Goal: Task Accomplishment & Management: Manage account settings

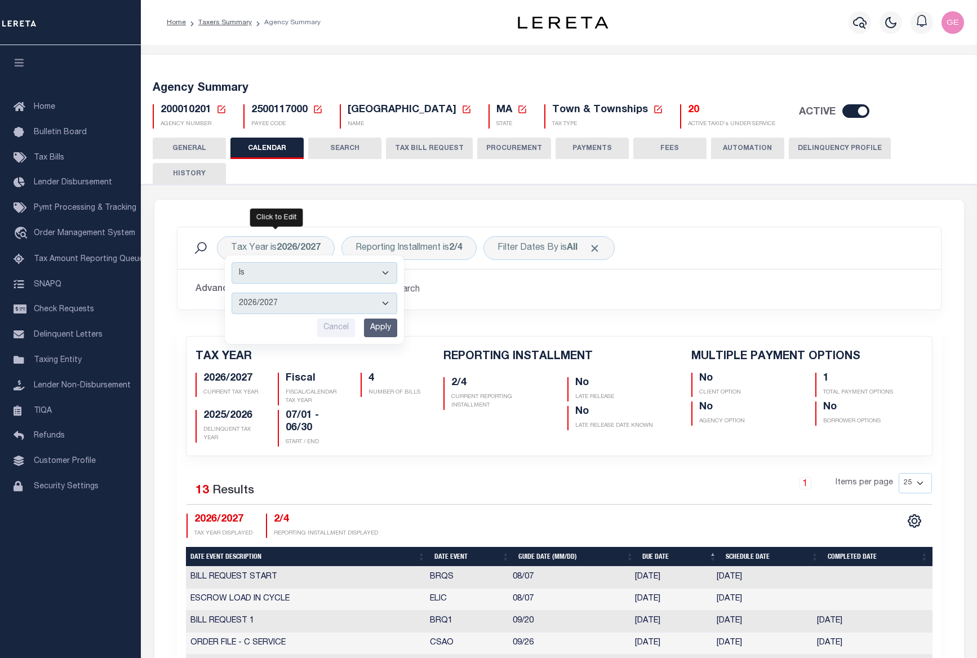
select select "2026/2027"
click at [417, 415] on div "2026/2027 CURRENT TAX YEAR Fiscal FISCAL/CALENDAR TAX YEAR 4 NUMBER OF BILLS 20…" at bounding box center [311, 407] width 248 height 78
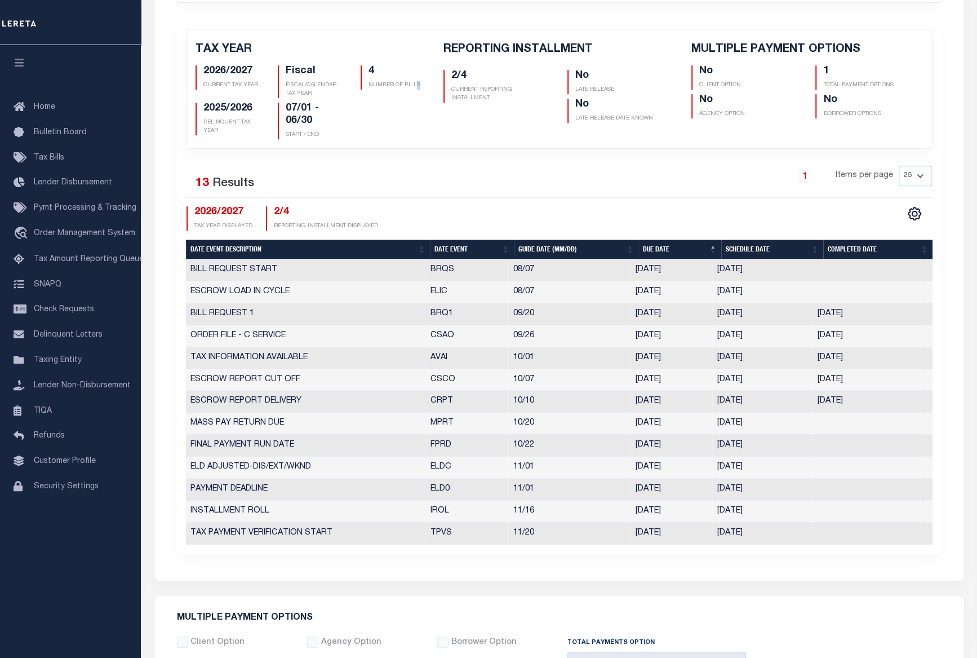
scroll to position [205, 0]
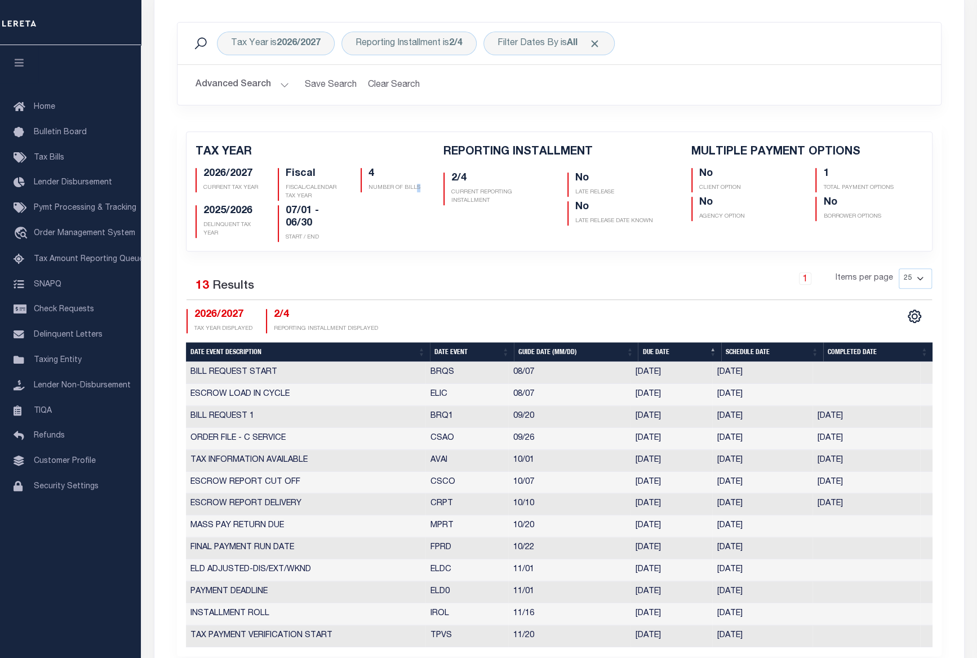
click at [920, 268] on select "25 50 125 150 175 200" at bounding box center [915, 278] width 33 height 20
select select "50"
click at [899, 268] on select "25 50 125 150 175 200" at bounding box center [915, 278] width 33 height 20
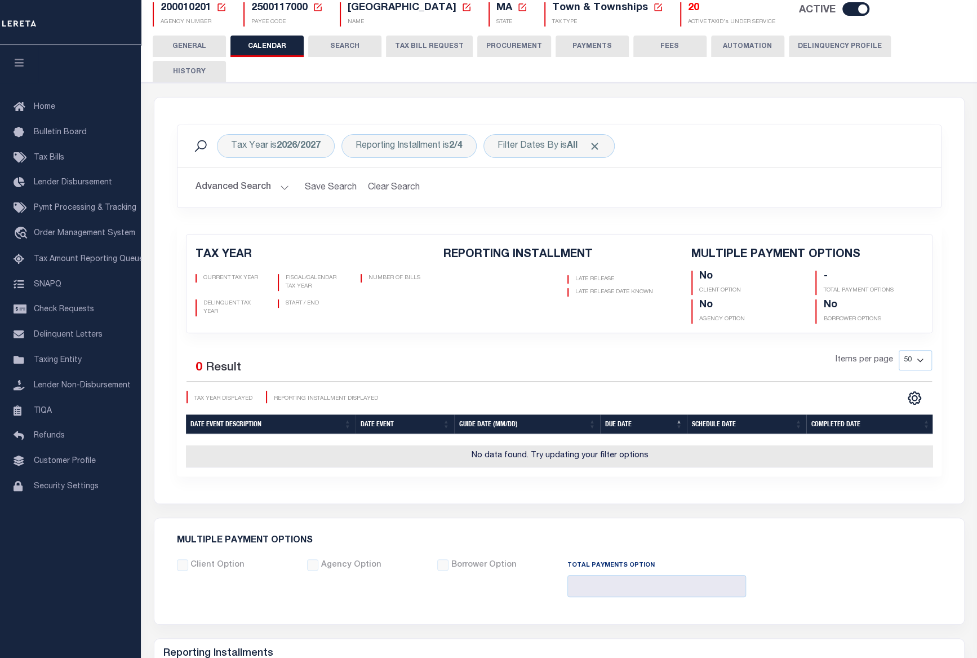
scroll to position [51, 0]
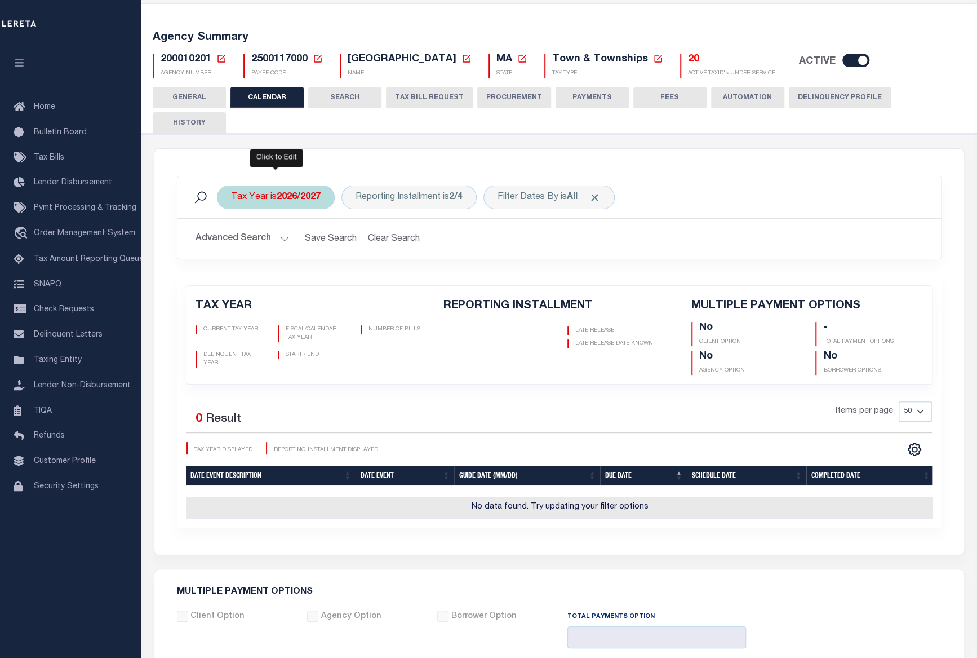
click at [319, 185] on div "Tax Year is 2026/2027 Is Contains 2027/2028 2026/2027 2025/2026 2024/2025 2023/…" at bounding box center [276, 197] width 118 height 24
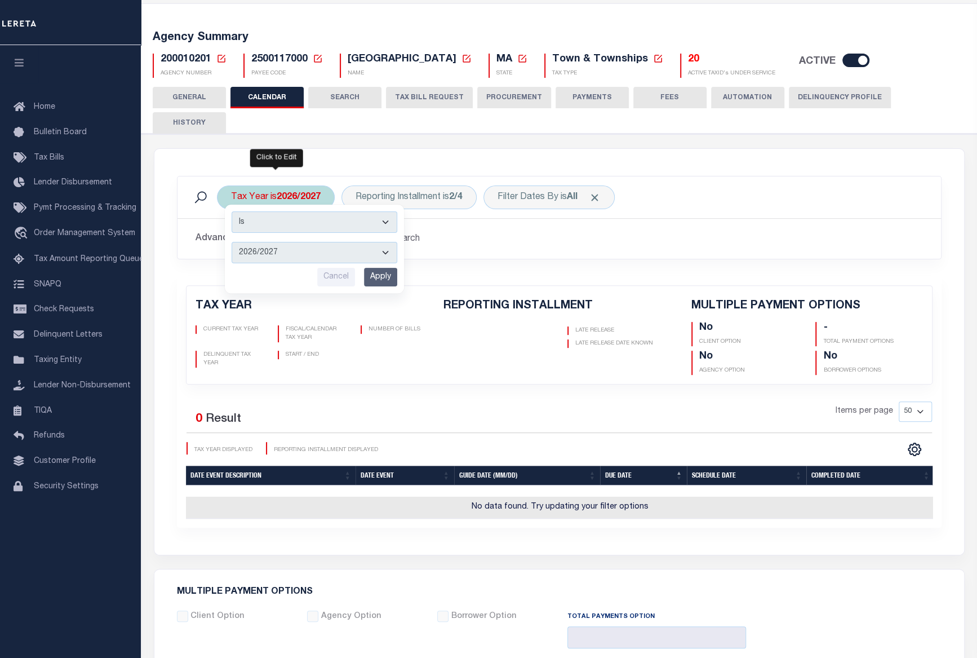
click at [392, 242] on select "2027/2028 2026/2027 2025/2026 2024/2025 2023/2024 2022/2023 2021/2022 2020/2021…" at bounding box center [315, 252] width 166 height 21
select select "2027/2028"
click at [232, 242] on select "2027/2028 2026/2027 2025/2026 2024/2025 2023/2024 2022/2023 2021/2022 2020/2021…" at bounding box center [315, 252] width 166 height 21
click at [375, 268] on input "Apply" at bounding box center [380, 277] width 33 height 19
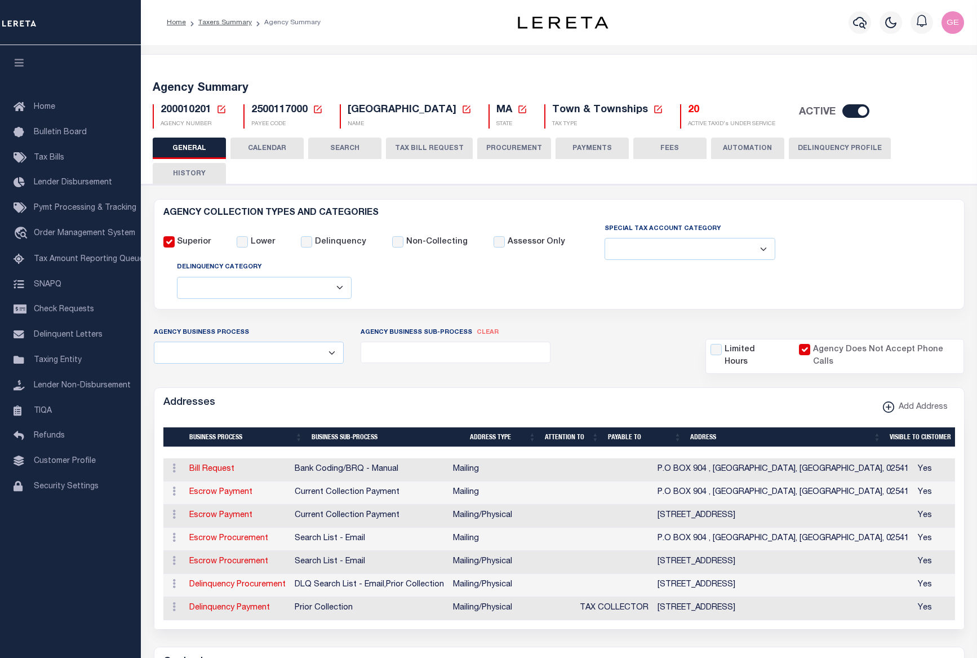
select select
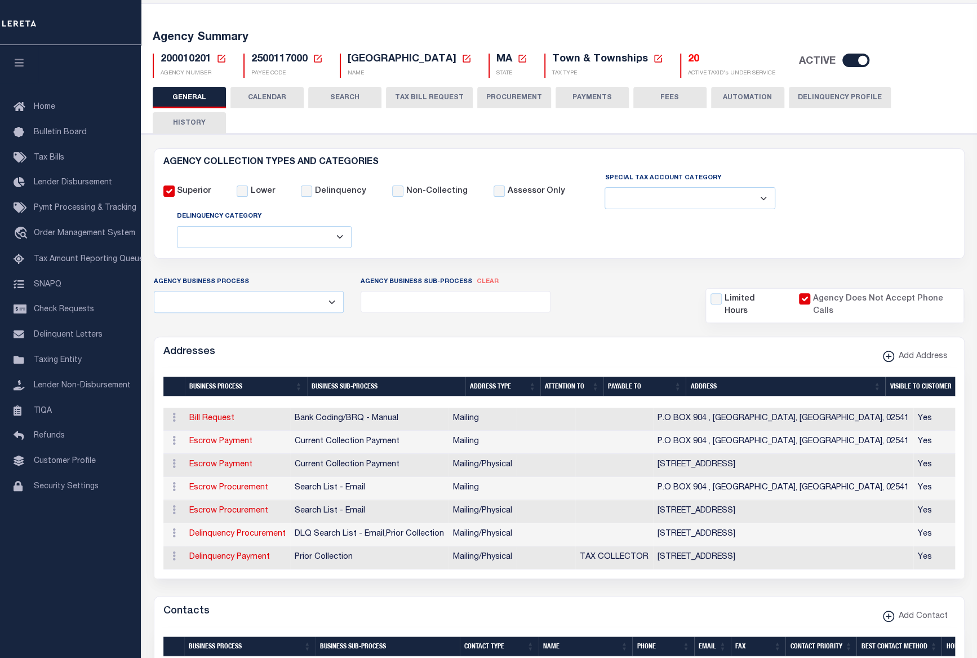
click at [285, 85] on div "Agency Summary 200010201 Agency Number Edit Cancel Ok New Agency Number Cancel …" at bounding box center [559, 51] width 840 height 69
click at [286, 94] on button "CALENDAR" at bounding box center [267, 97] width 73 height 21
select select "50"
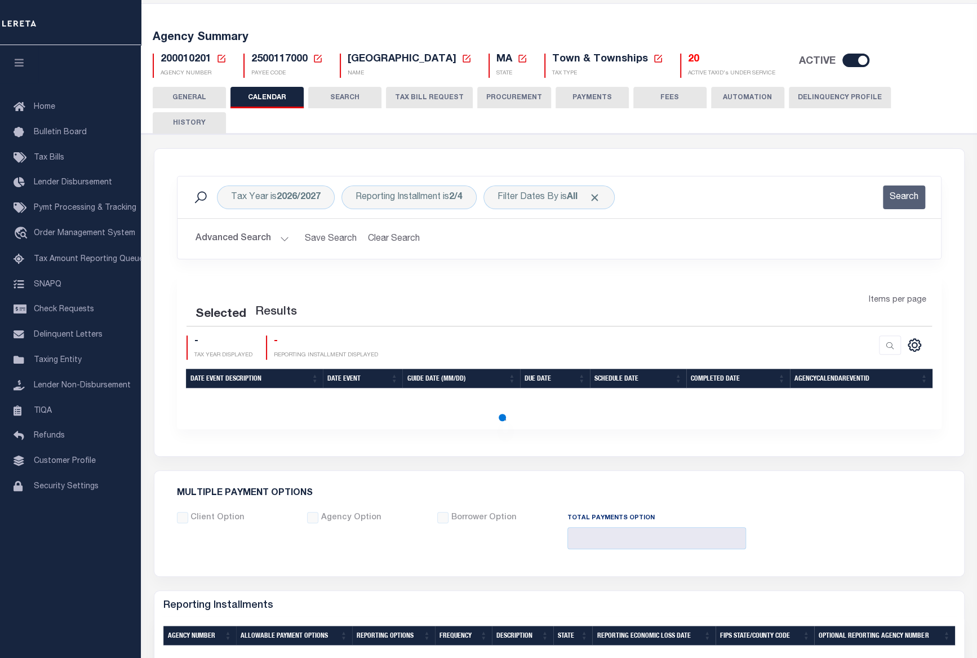
select select "50"
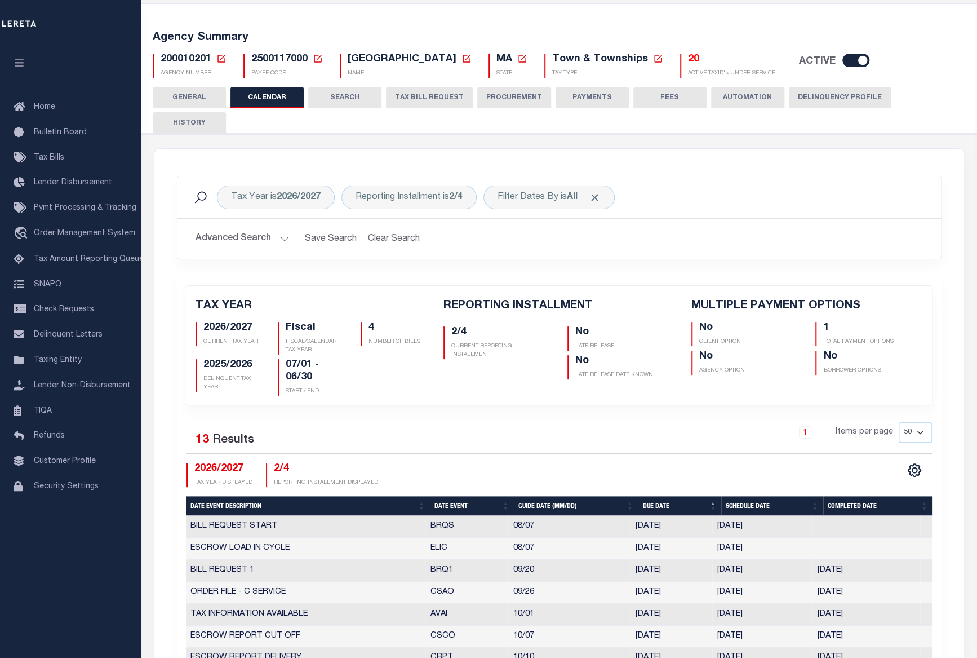
checkbox input "false"
type input "1"
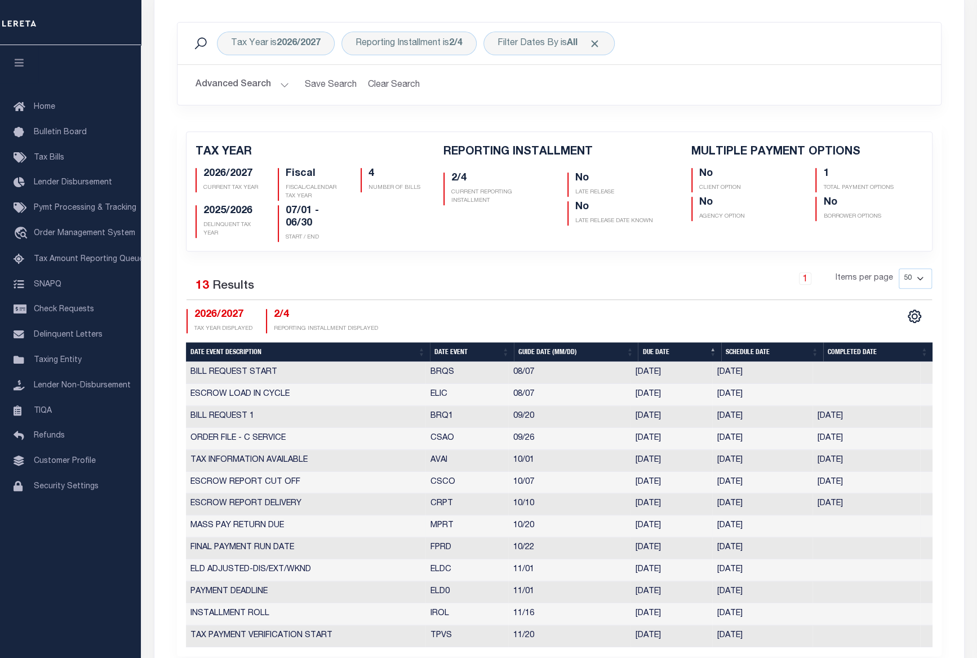
scroll to position [256, 0]
